Goal: Obtain resource: Download file/media

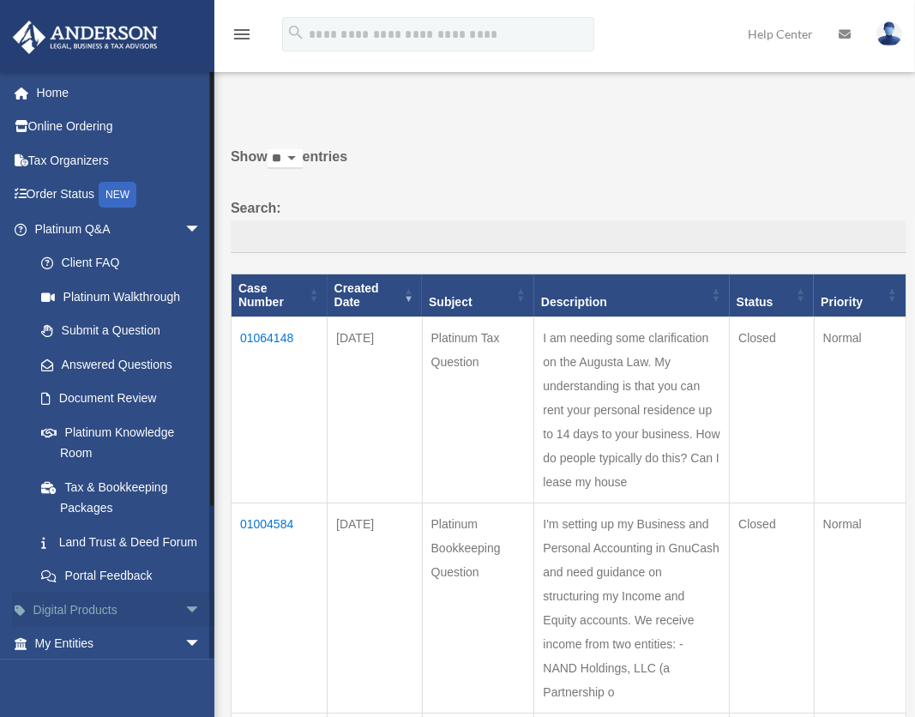
click at [184, 627] on span "arrow_drop_down" at bounding box center [201, 609] width 34 height 35
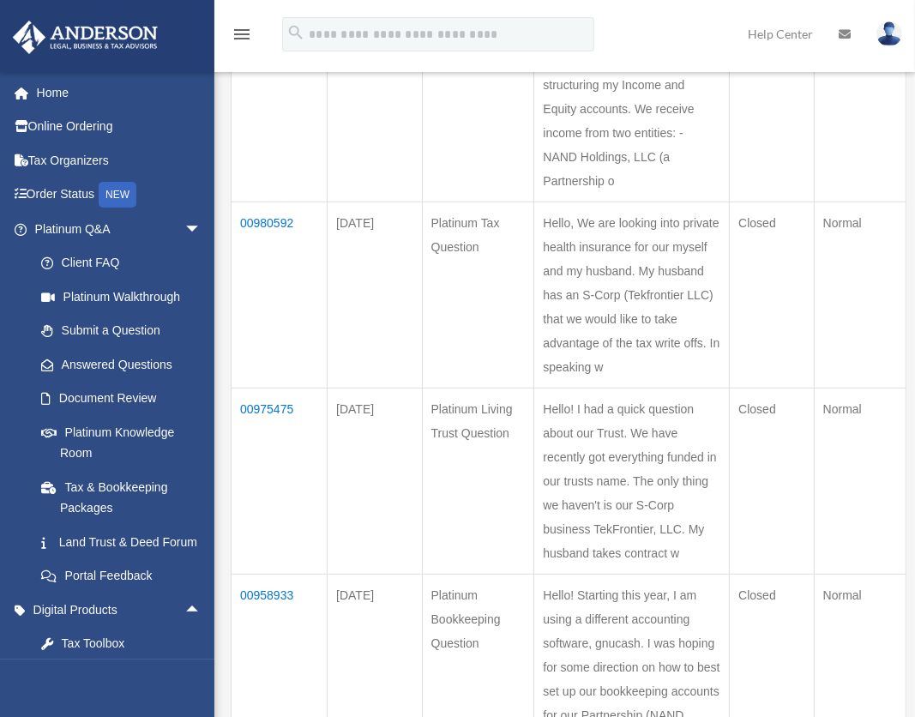
scroll to position [508, 0]
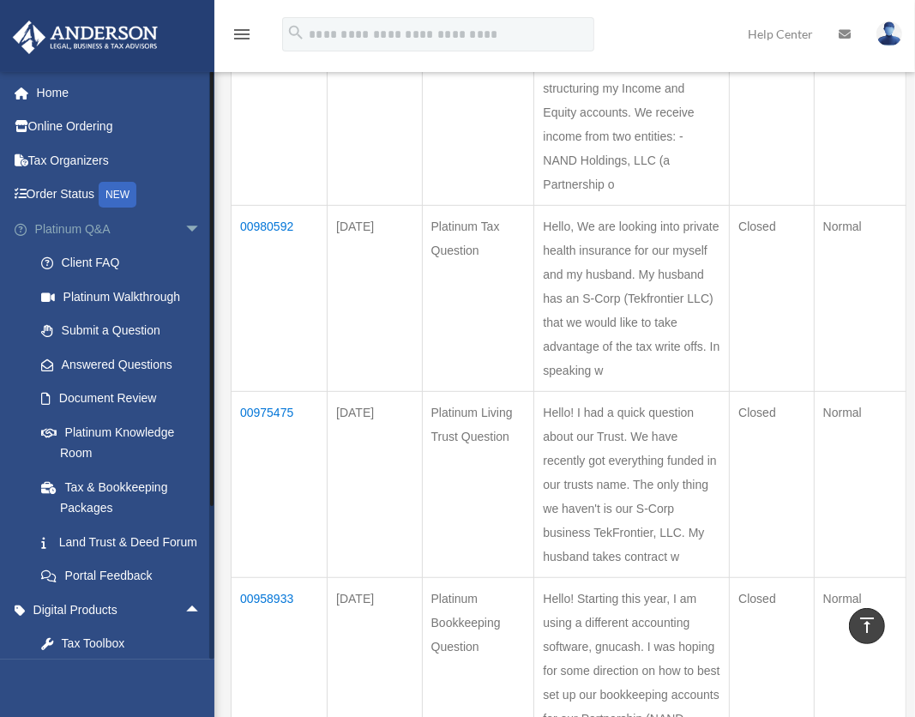
click at [184, 226] on span "arrow_drop_down" at bounding box center [201, 229] width 34 height 35
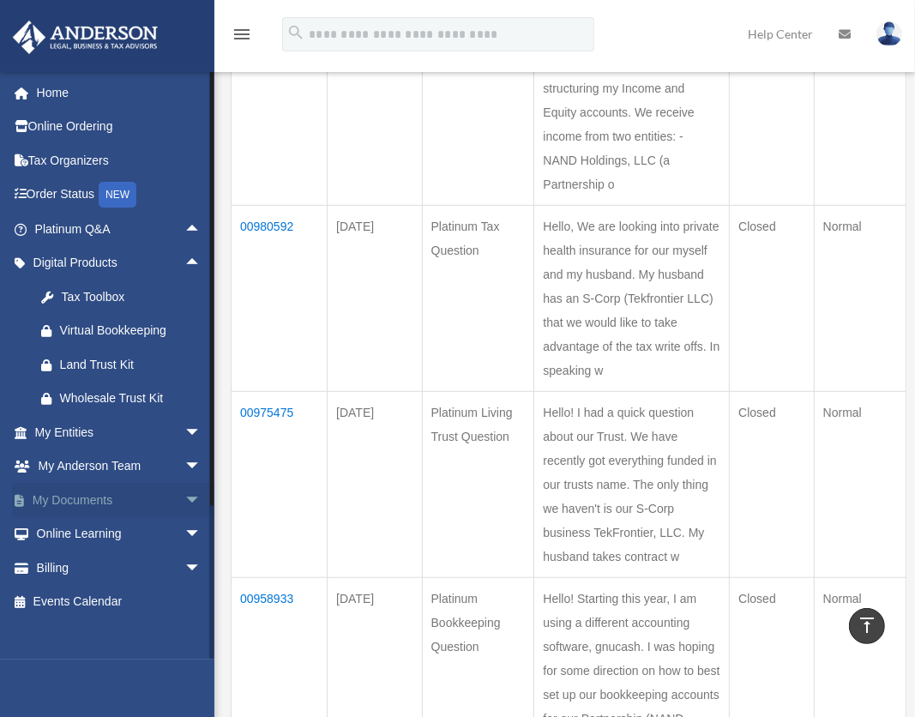
click at [184, 505] on span "arrow_drop_down" at bounding box center [201, 500] width 34 height 35
click at [136, 528] on link "Box" at bounding box center [125, 534] width 203 height 34
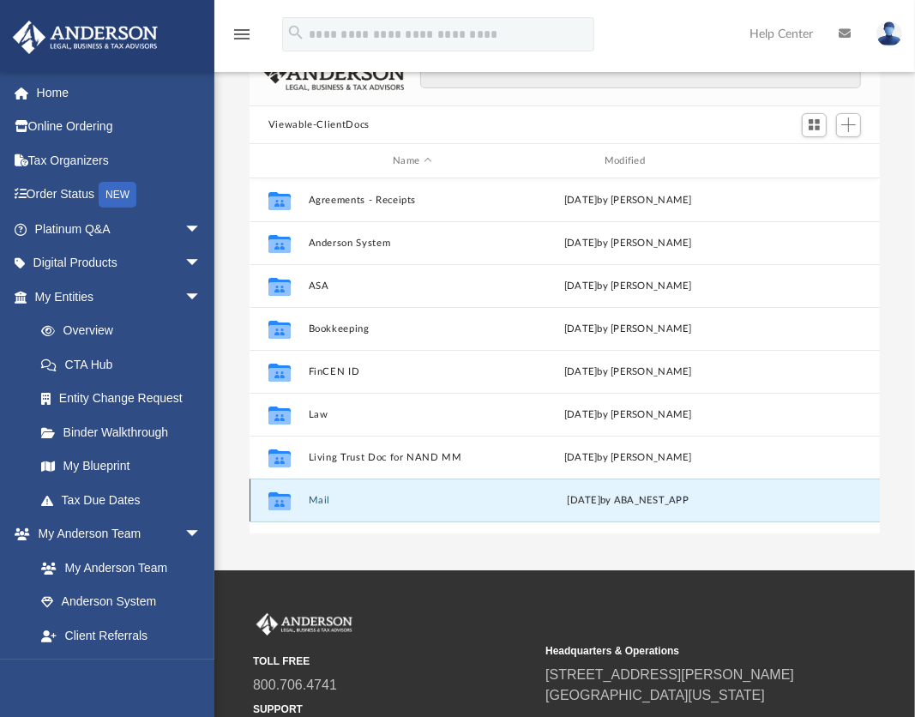
click at [469, 504] on button "Mail" at bounding box center [412, 500] width 208 height 11
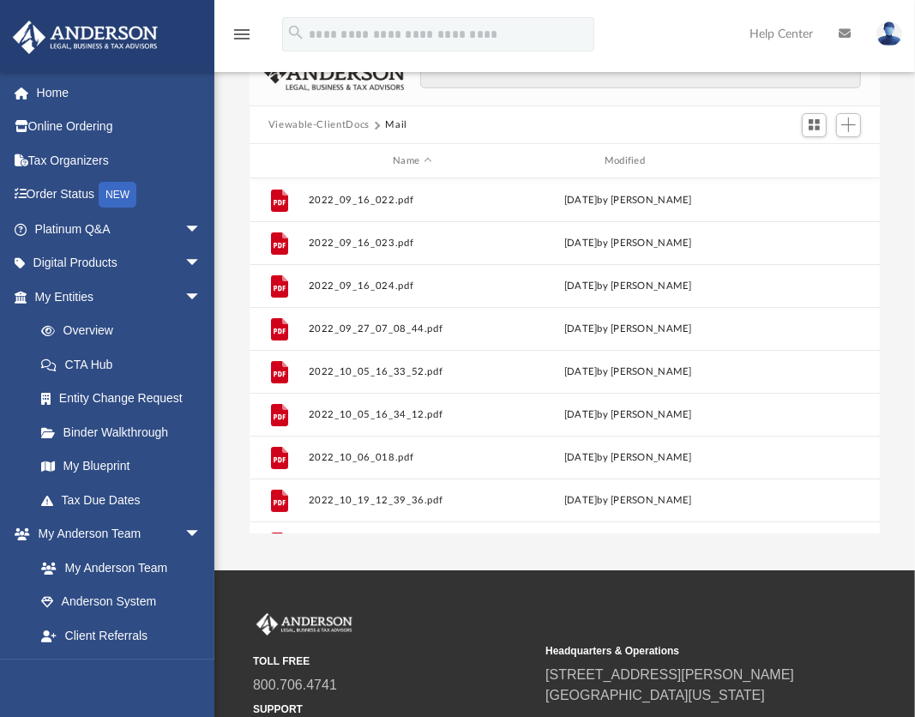
click at [310, 123] on button "Viewable-ClientDocs" at bounding box center [318, 124] width 101 height 15
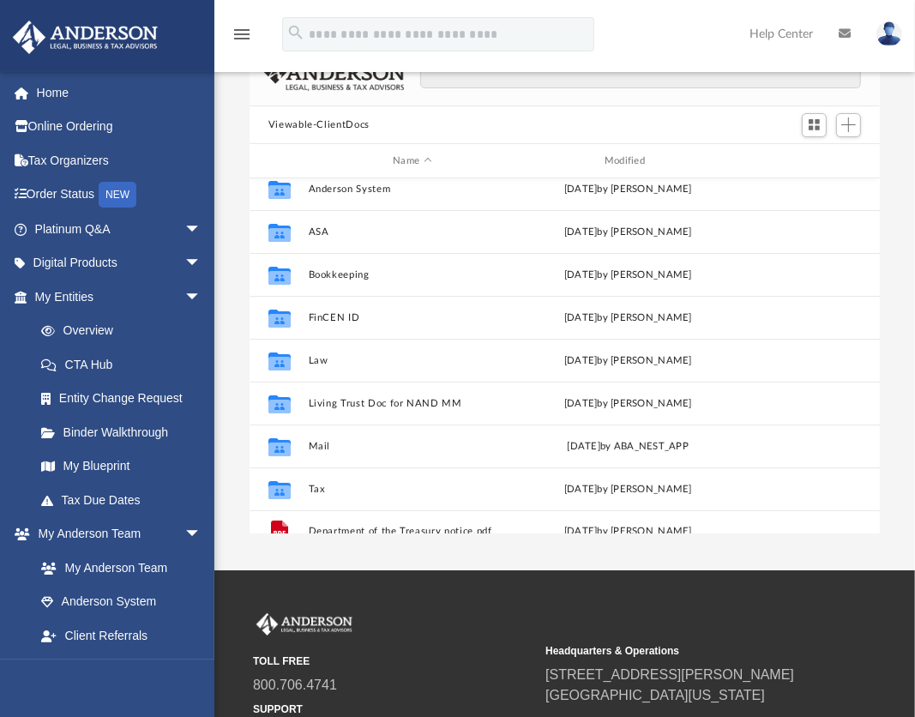
scroll to position [73, 0]
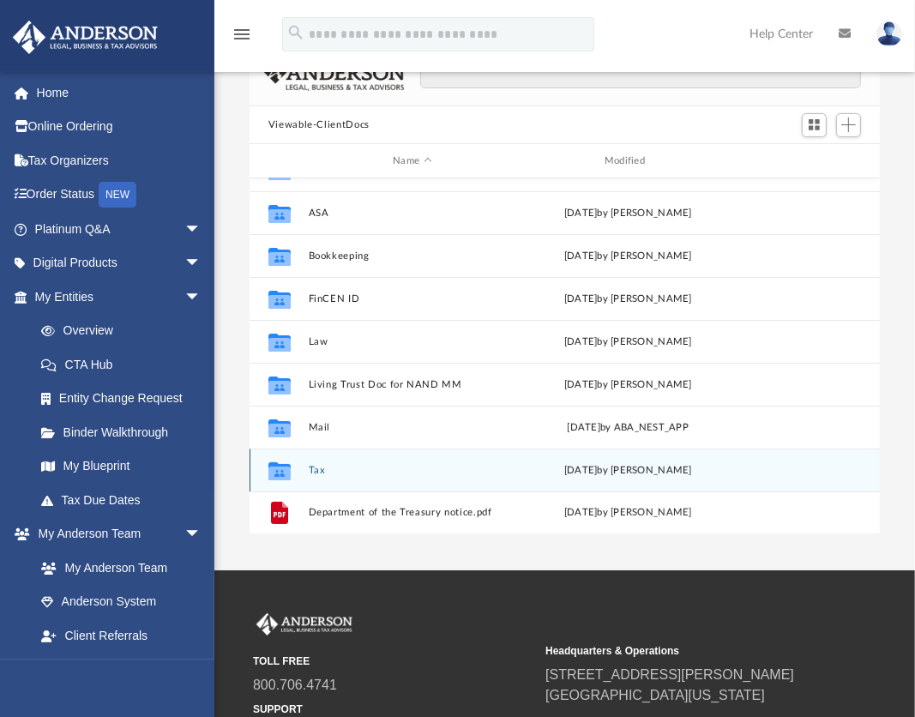
click at [518, 477] on div "Collaborated Folder Tax Thu Jul 24 2025 by Alex Price" at bounding box center [565, 469] width 630 height 43
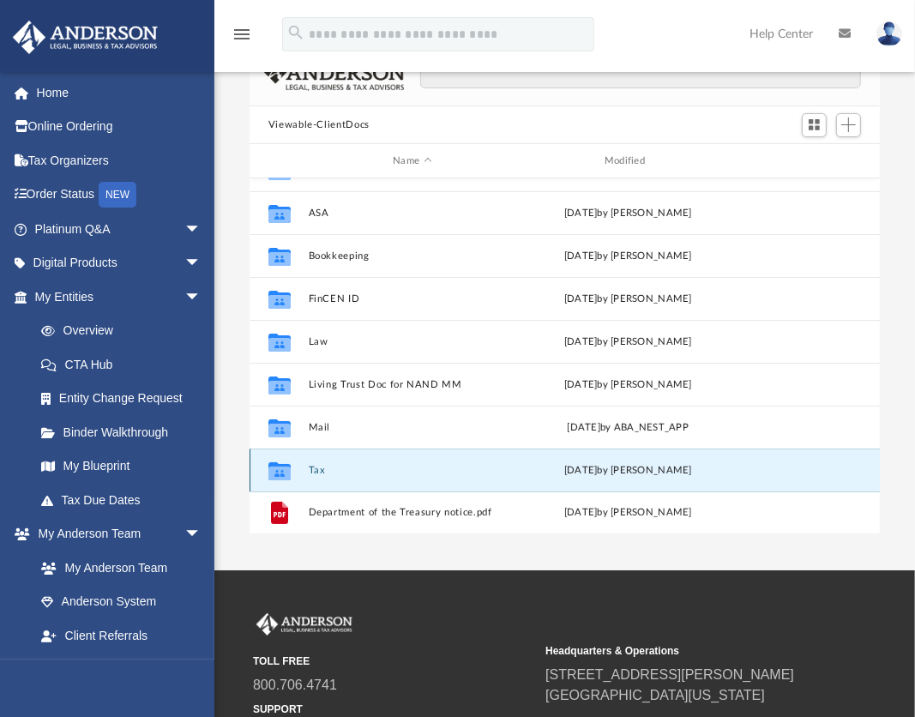
click at [317, 466] on button "Tax" at bounding box center [412, 470] width 208 height 11
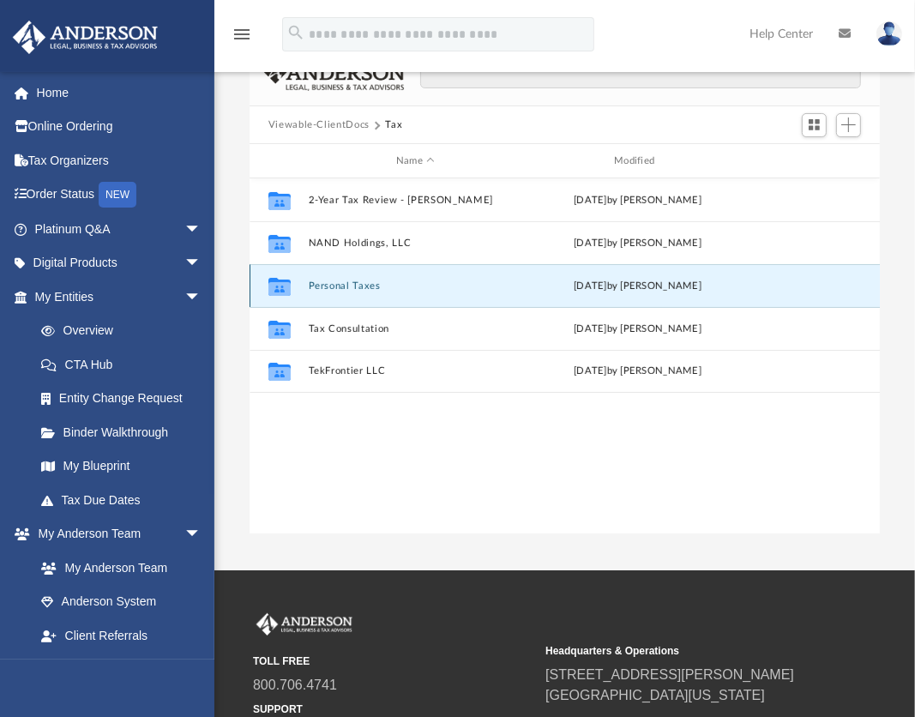
click at [394, 286] on button "Personal Taxes" at bounding box center [415, 285] width 214 height 11
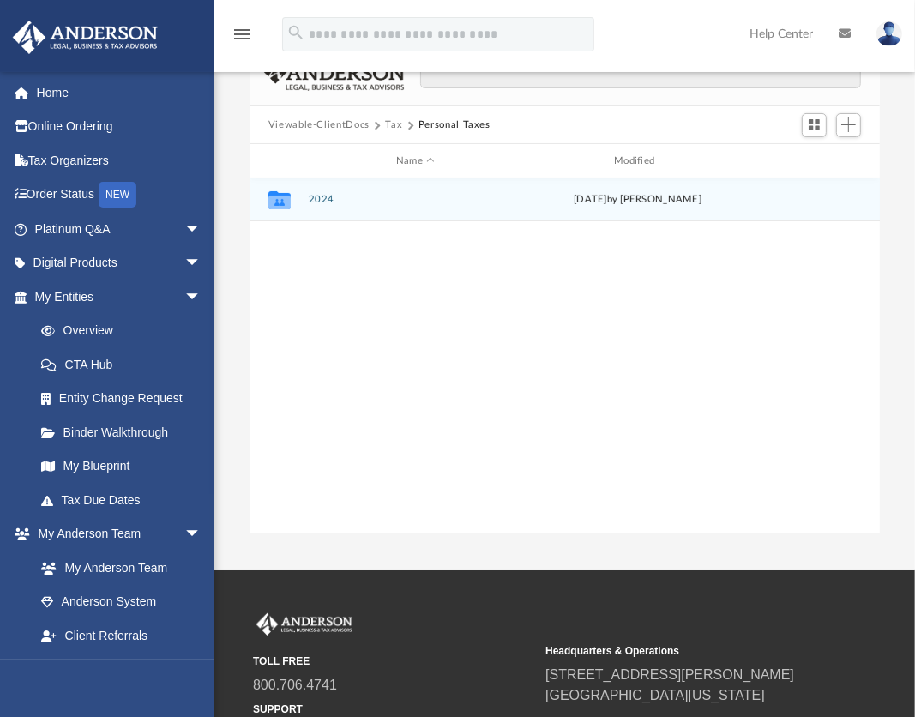
click at [339, 206] on div "Collaborated Folder 2024 Thu Jul 24 2025 by Alex Price" at bounding box center [565, 199] width 630 height 43
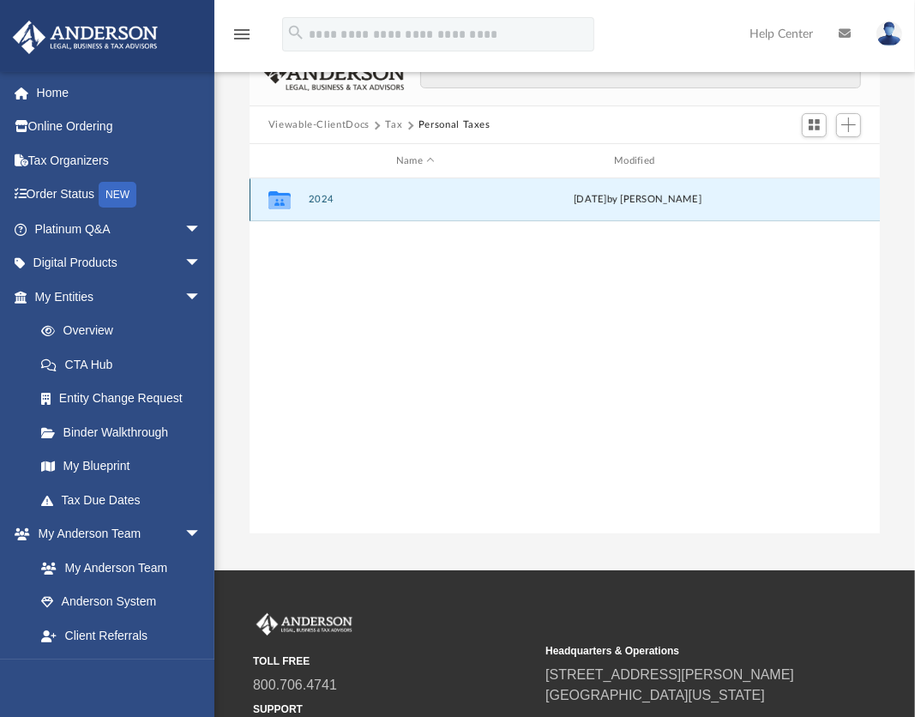
click at [277, 199] on icon "grid" at bounding box center [279, 200] width 22 height 18
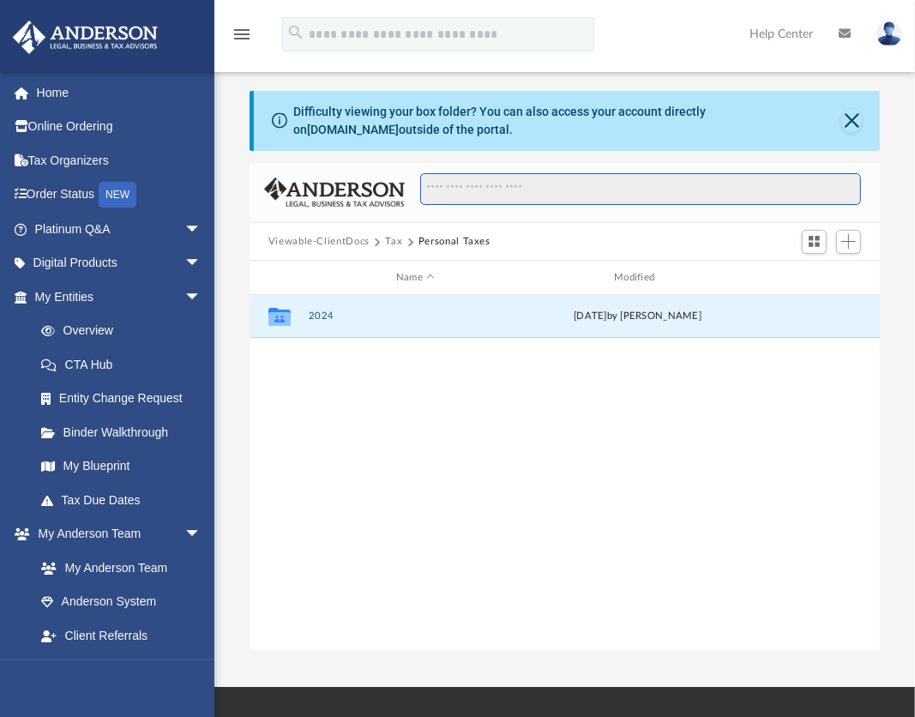
click at [436, 187] on input "Search files and folders" at bounding box center [641, 189] width 442 height 33
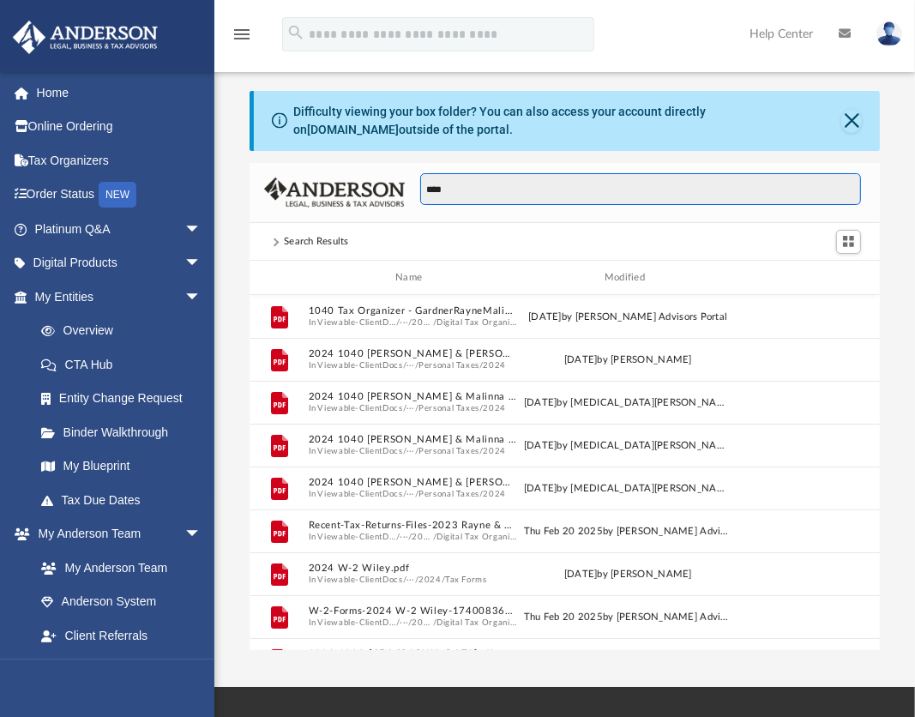
type input "****"
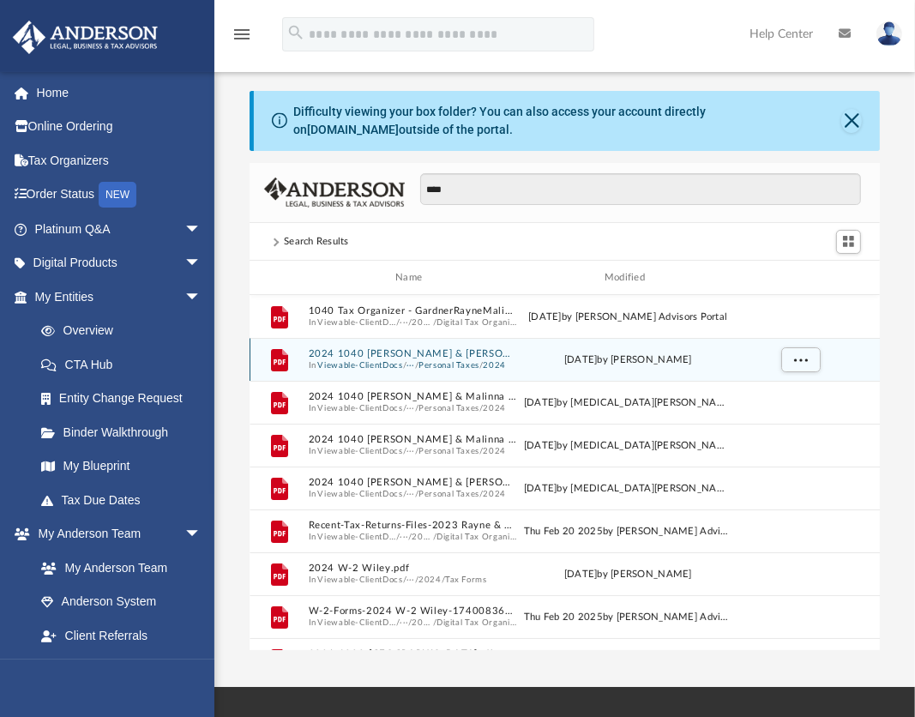
click at [568, 361] on div "Thu Jul 24 2025 by Alex Price" at bounding box center [628, 359] width 208 height 15
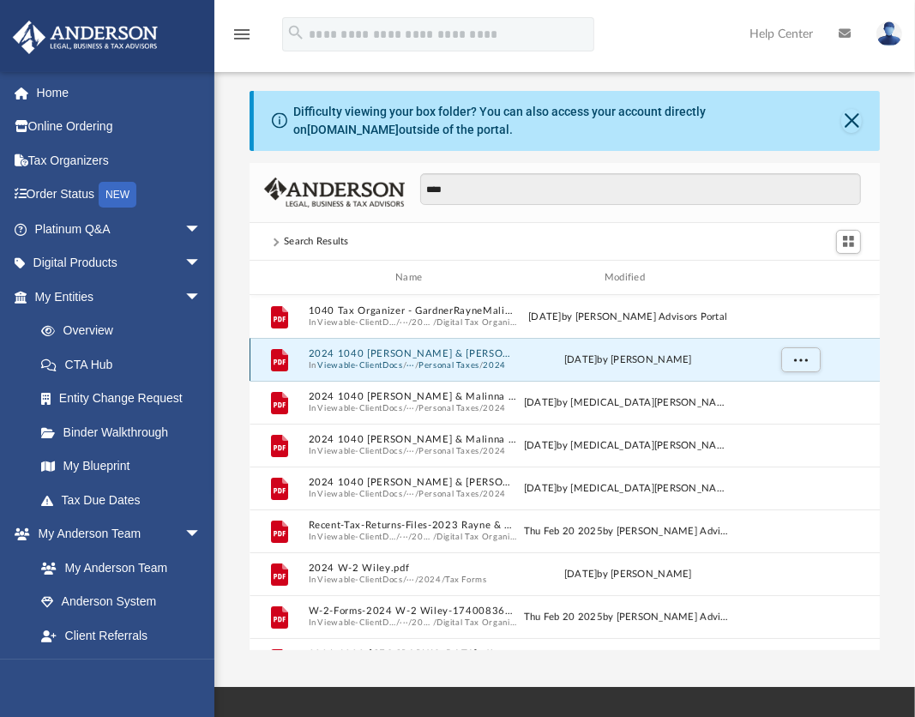
click at [362, 358] on button "2024 1040 Gardner, Rayne & Malinna - Completed Copy.pdf" at bounding box center [412, 354] width 208 height 11
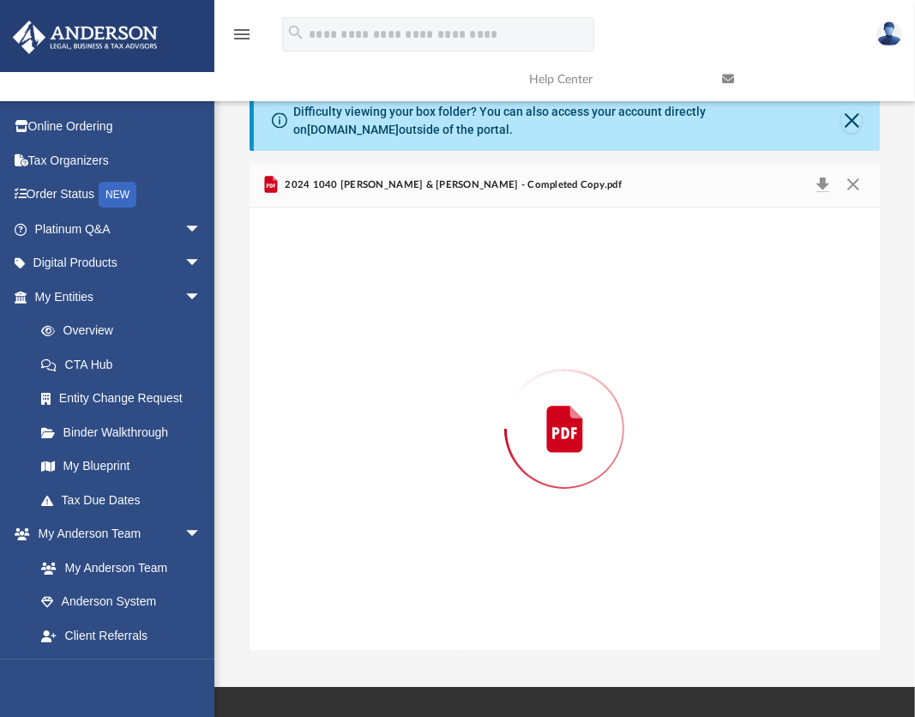
click at [362, 358] on div "Preview" at bounding box center [565, 428] width 630 height 442
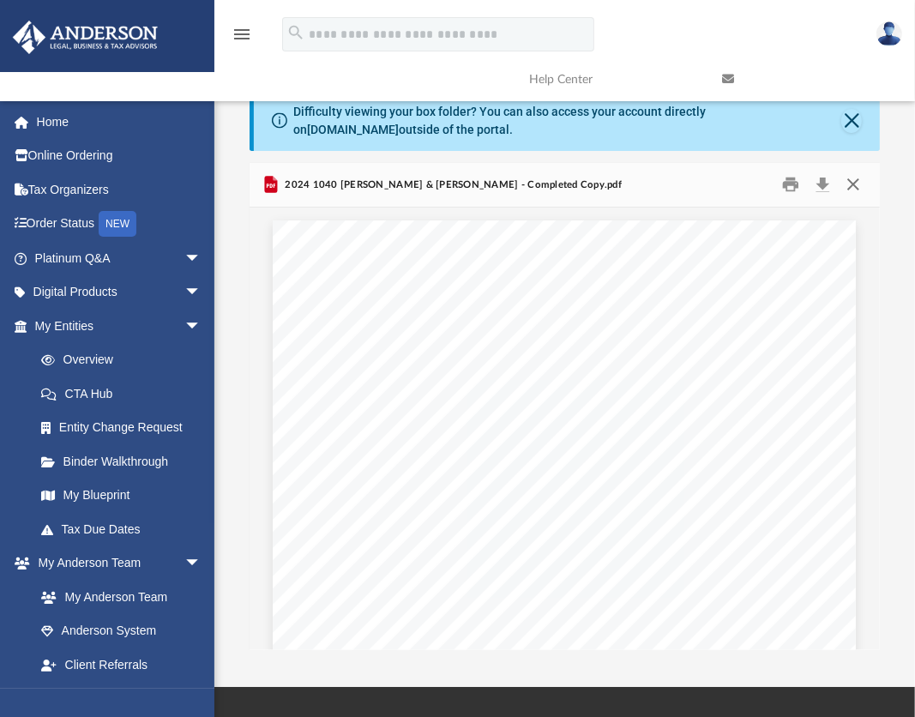
click at [853, 177] on button "Close" at bounding box center [853, 184] width 31 height 27
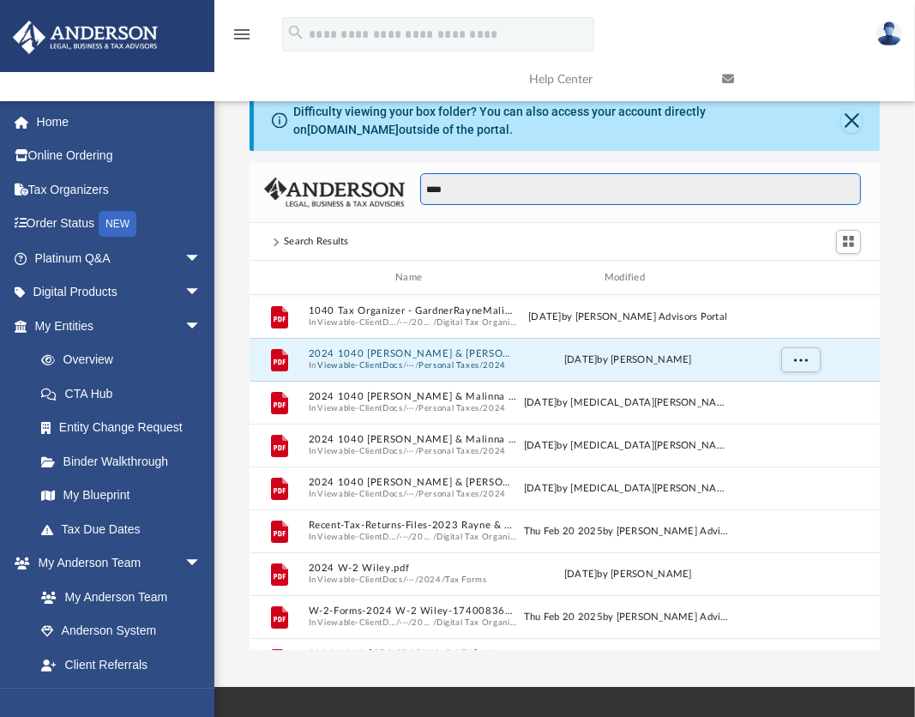
drag, startPoint x: 468, startPoint y: 192, endPoint x: 361, endPoint y: 215, distance: 109.7
click at [361, 215] on div "****" at bounding box center [565, 193] width 630 height 61
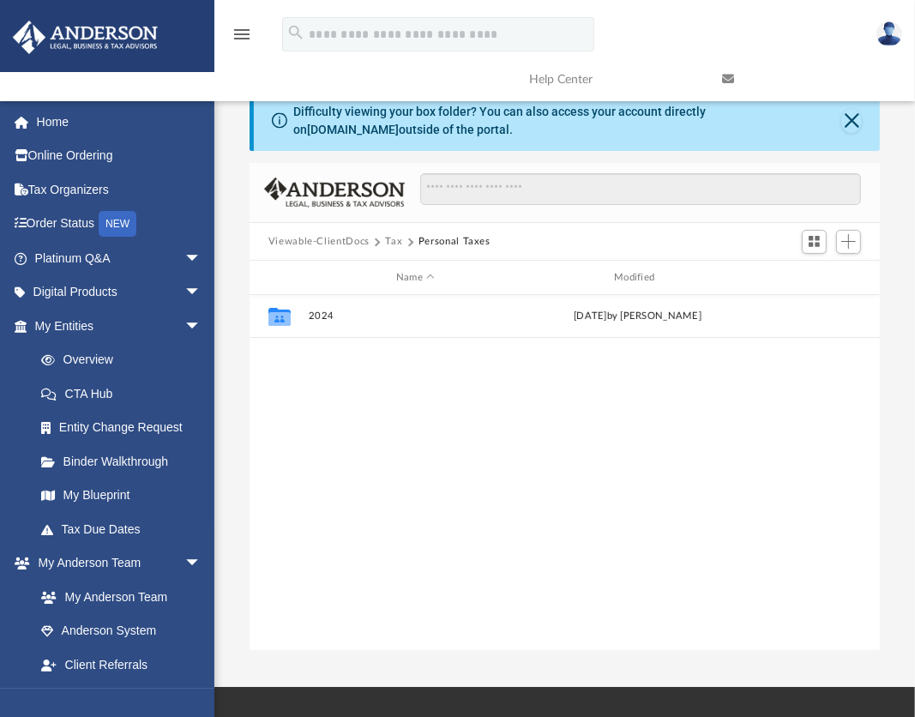
click at [333, 241] on button "Viewable-ClientDocs" at bounding box center [318, 241] width 101 height 15
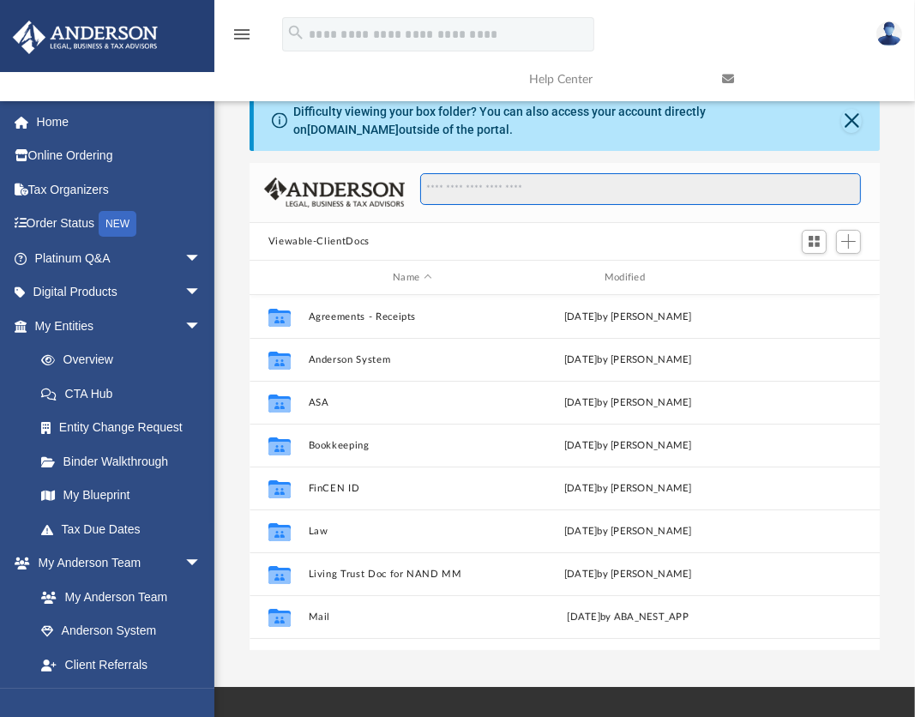
click at [592, 195] on input "Search files and folders" at bounding box center [641, 189] width 442 height 33
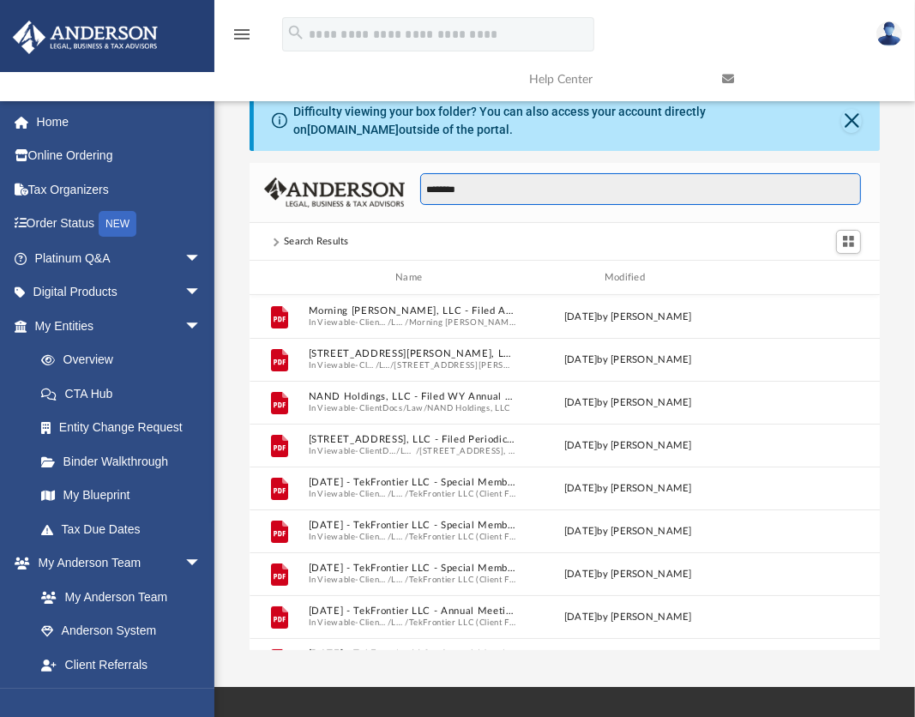
drag, startPoint x: 473, startPoint y: 188, endPoint x: 442, endPoint y: 191, distance: 31.1
click at [442, 191] on input "********" at bounding box center [641, 189] width 442 height 33
type input "*"
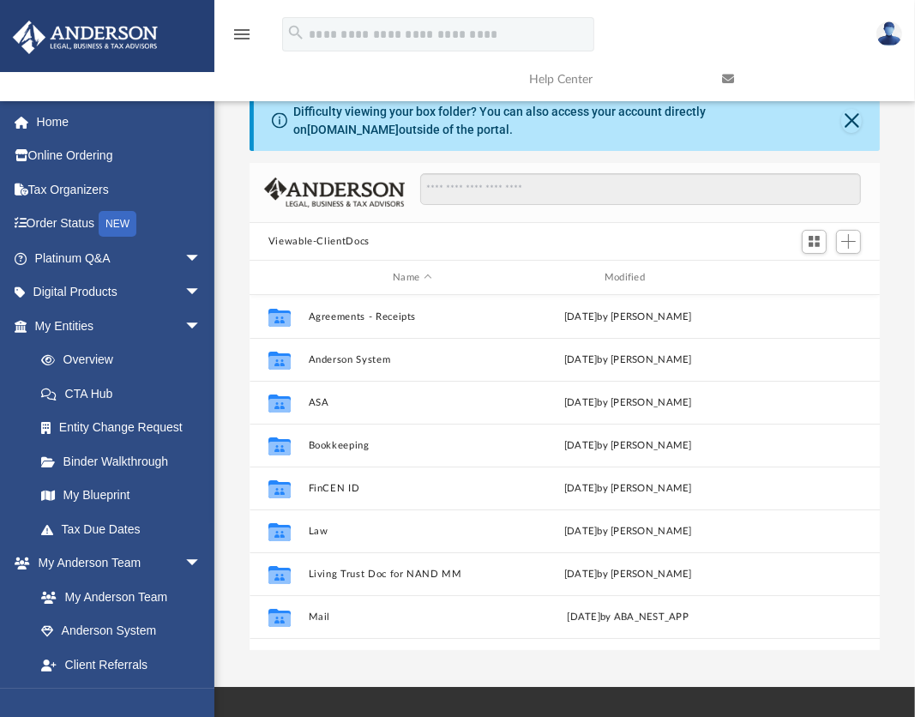
scroll to position [73, 0]
